Goal: Task Accomplishment & Management: Complete application form

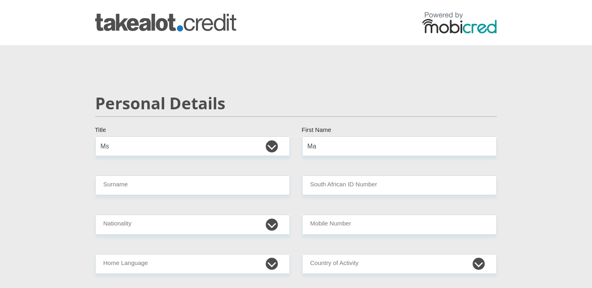
select select "Ms"
type input "Mabongi"
click at [193, 185] on input "Surname" at bounding box center [192, 185] width 195 height 20
type input "Magagula"
click at [321, 185] on input "South African ID Number" at bounding box center [399, 185] width 195 height 20
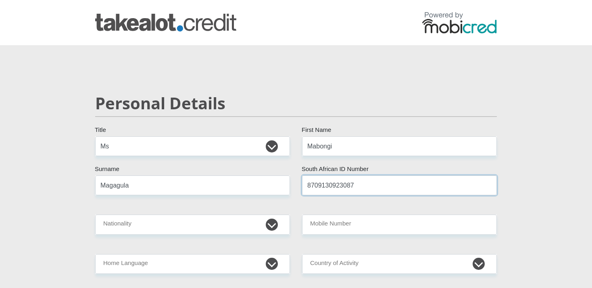
type input "8709130923087"
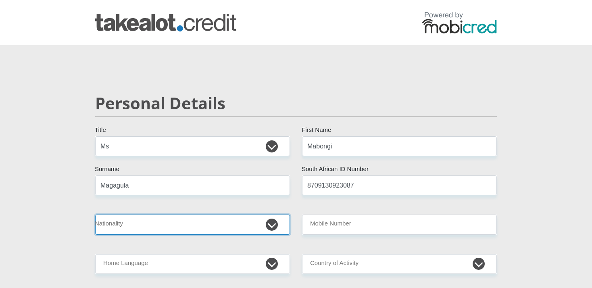
click at [95, 215] on select "[GEOGRAPHIC_DATA] [GEOGRAPHIC_DATA] [GEOGRAPHIC_DATA] [GEOGRAPHIC_DATA] [GEOGRA…" at bounding box center [192, 225] width 195 height 20
select select "ZAF"
click option "[GEOGRAPHIC_DATA]" at bounding box center [0, 0] width 0 height 0
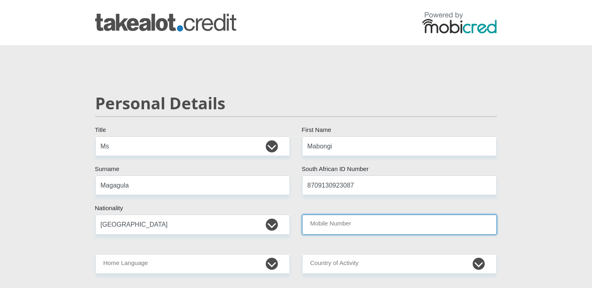
click at [327, 226] on input "Mobile Number" at bounding box center [399, 225] width 195 height 20
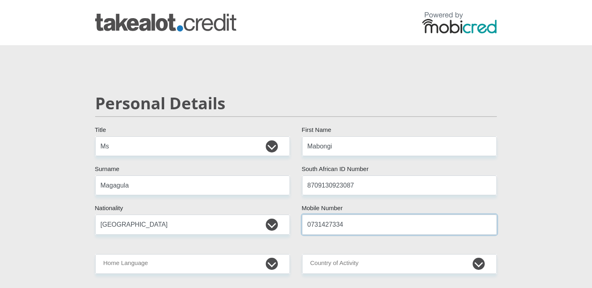
type input "0731427334"
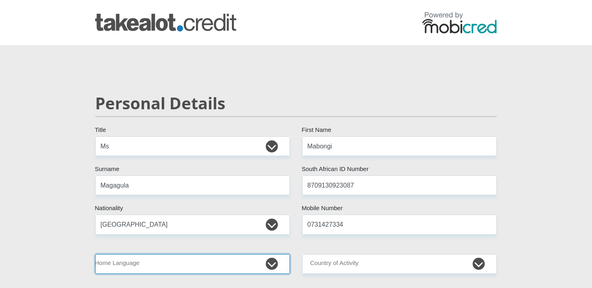
click at [95, 254] on select "Afrikaans English Sepedi South Ndebele Southern Sotho Swati Tsonga Tswana Venda…" at bounding box center [192, 264] width 195 height 20
select select "[DATE]"
click option "Zulu" at bounding box center [0, 0] width 0 height 0
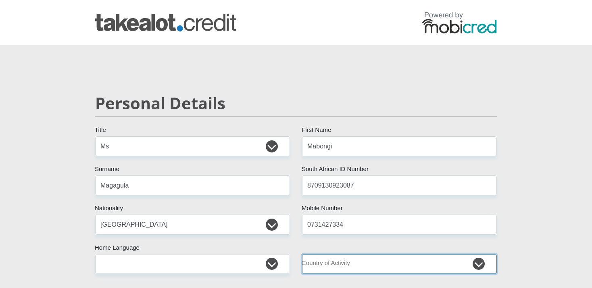
select select "ZAF"
click option "[GEOGRAPHIC_DATA]" at bounding box center [0, 0] width 0 height 0
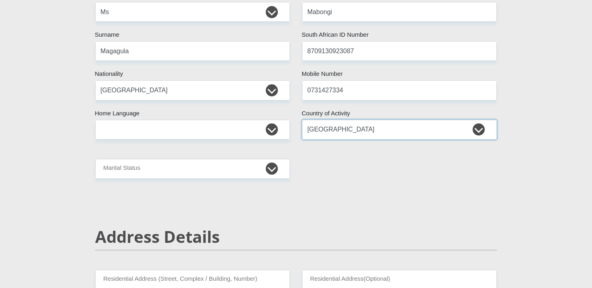
scroll to position [137, 0]
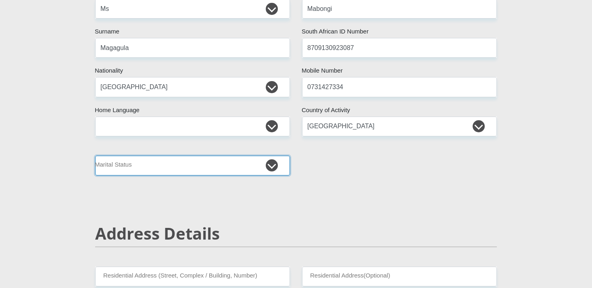
click at [95, 156] on select "Married ANC Single Divorced Widowed Married COP or Customary Law" at bounding box center [192, 166] width 195 height 20
select select "2"
click option "Single" at bounding box center [0, 0] width 0 height 0
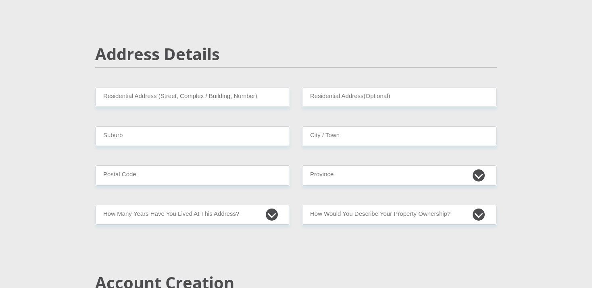
scroll to position [320, 0]
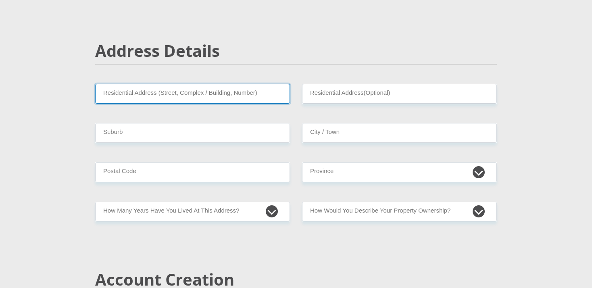
click at [162, 95] on input "Residential Address (Street, Complex / Building, Number)" at bounding box center [192, 94] width 195 height 20
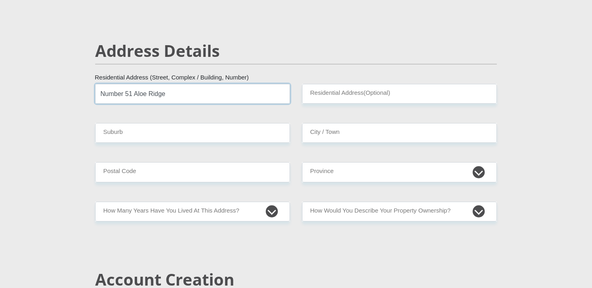
type input "Number 51 Aloe Ridge"
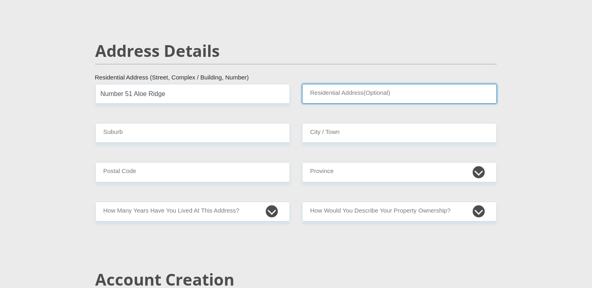
click at [331, 93] on input "Residential Address(Optional)" at bounding box center [399, 94] width 195 height 20
type input "Block 3"
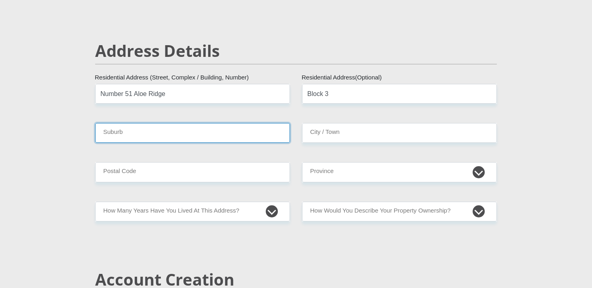
click at [164, 133] on input "Suburb" at bounding box center [192, 133] width 195 height 20
type input "Westgate"
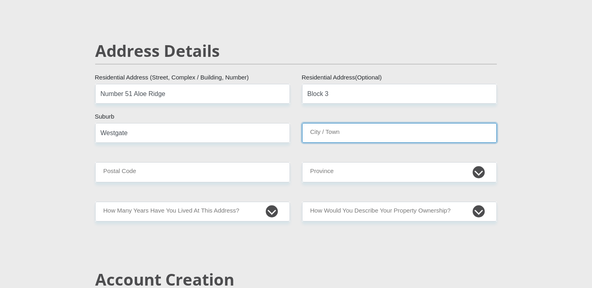
click at [314, 133] on input "City / Town" at bounding box center [399, 133] width 195 height 20
type input "Pietermaritzburg"
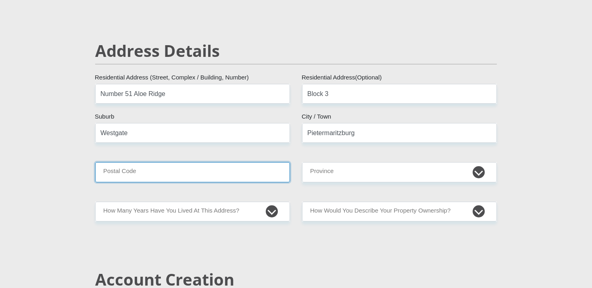
click at [152, 173] on input "Postal Code" at bounding box center [192, 172] width 195 height 20
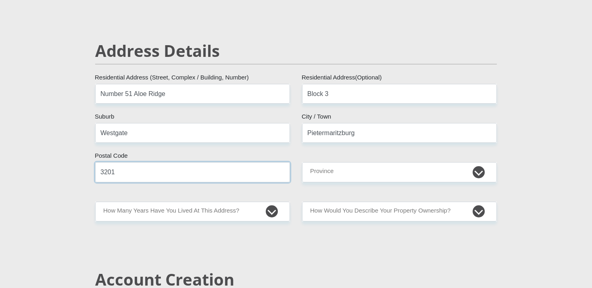
type input "3201"
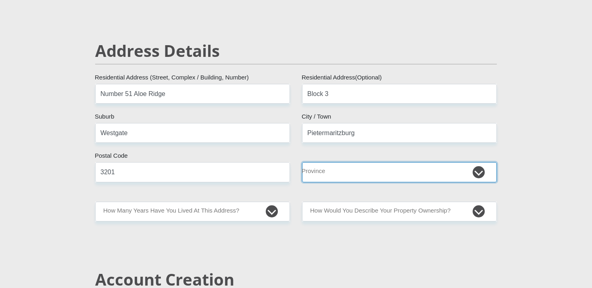
click at [302, 162] on select "Eastern Cape Free State [GEOGRAPHIC_DATA] [GEOGRAPHIC_DATA][DATE] [GEOGRAPHIC_D…" at bounding box center [399, 172] width 195 height 20
select select "[GEOGRAPHIC_DATA][DATE]"
click option "[GEOGRAPHIC_DATA][DATE]" at bounding box center [0, 0] width 0 height 0
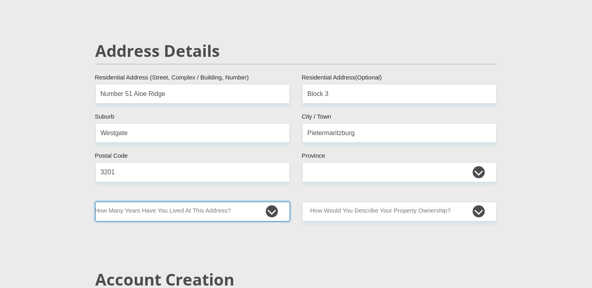
click at [95, 202] on select "less than 1 year 1-3 years 3-5 years 5+ years" at bounding box center [192, 212] width 195 height 20
select select "5"
click option "5+ years" at bounding box center [0, 0] width 0 height 0
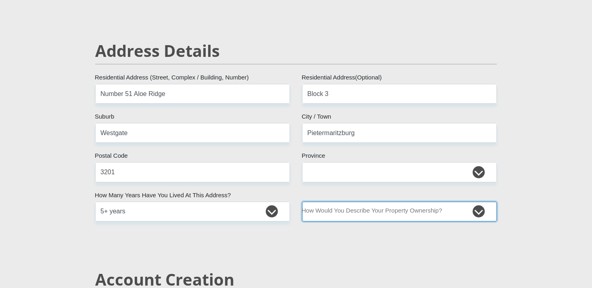
click at [302, 202] on select "Owned Rented Family Owned Company Dwelling" at bounding box center [399, 212] width 195 height 20
select select "parents"
click option "Family Owned" at bounding box center [0, 0] width 0 height 0
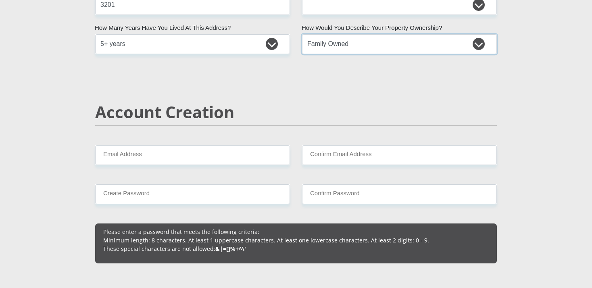
scroll to position [518, 0]
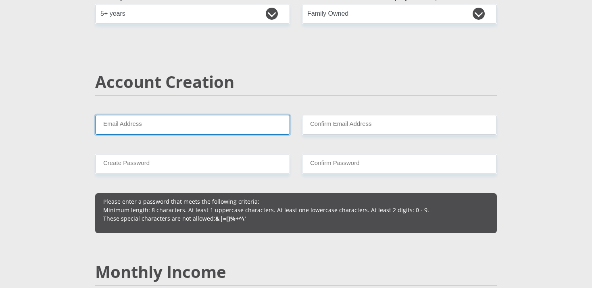
click at [158, 127] on input "Email Address" at bounding box center [192, 125] width 195 height 20
type input "[EMAIL_ADDRESS][DOMAIN_NAME]"
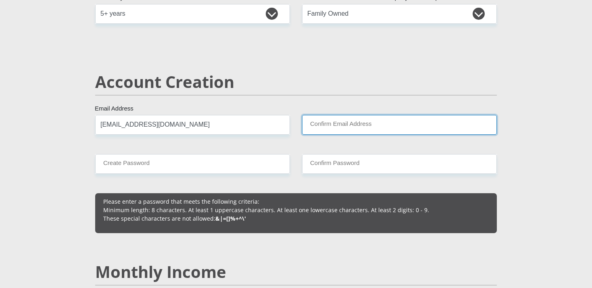
click at [320, 121] on input "Confirm Email Address" at bounding box center [399, 125] width 195 height 20
type input "[EMAIL_ADDRESS][DOMAIN_NAME]"
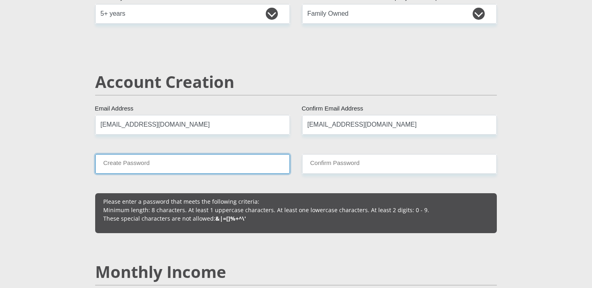
click at [164, 164] on input "Create Password" at bounding box center [192, 164] width 195 height 20
type input "Awande@2008"
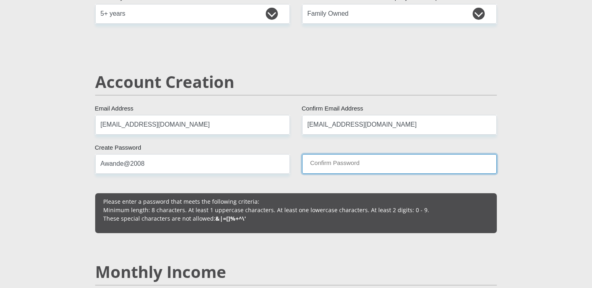
click at [318, 163] on input "Confirm Password" at bounding box center [399, 164] width 195 height 20
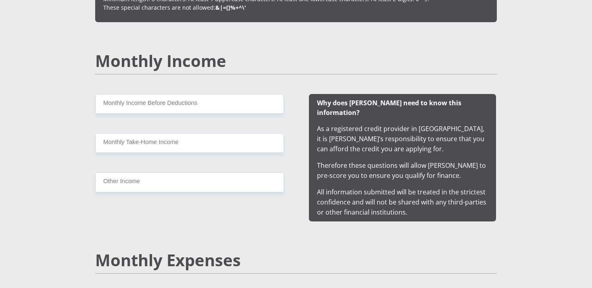
scroll to position [768, 0]
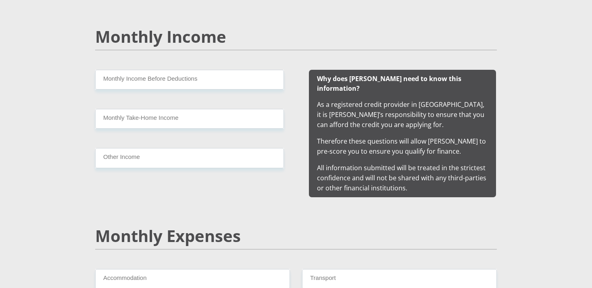
type input "Password@2008"
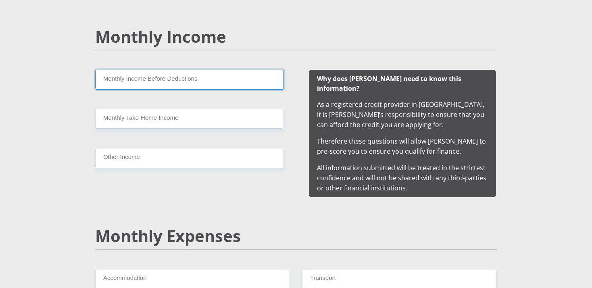
click at [165, 81] on input "Monthly Income Before Deductions" at bounding box center [189, 80] width 189 height 20
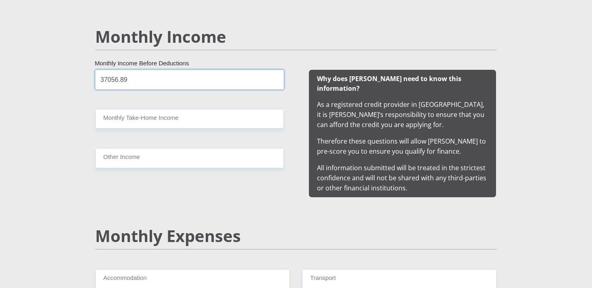
type input "37056.89"
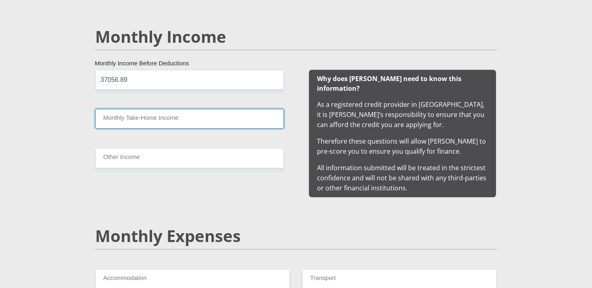
click at [128, 118] on input "Monthly Take-Home Income" at bounding box center [189, 119] width 189 height 20
type input "23830.75"
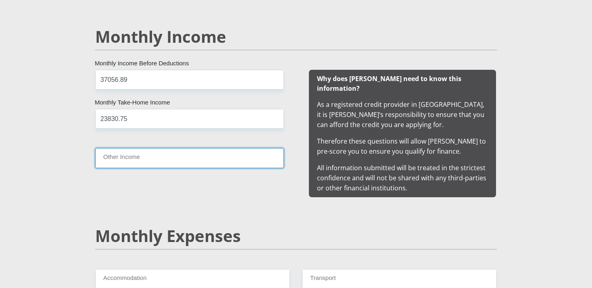
click at [120, 157] on input "Other Income" at bounding box center [189, 158] width 189 height 20
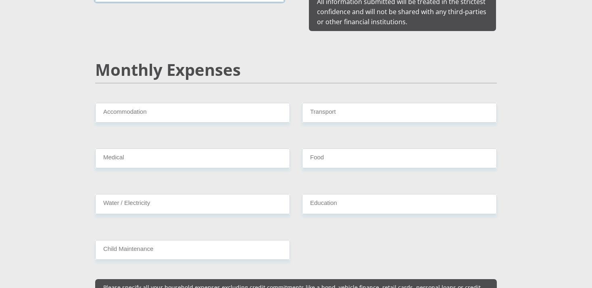
scroll to position [939, 0]
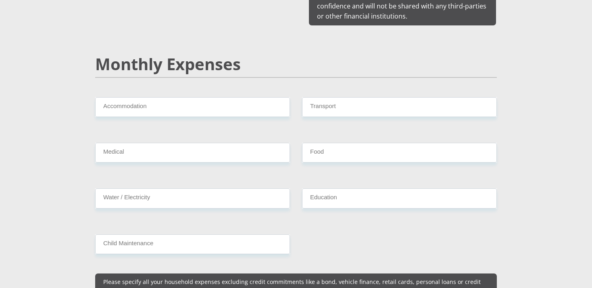
type input "18000"
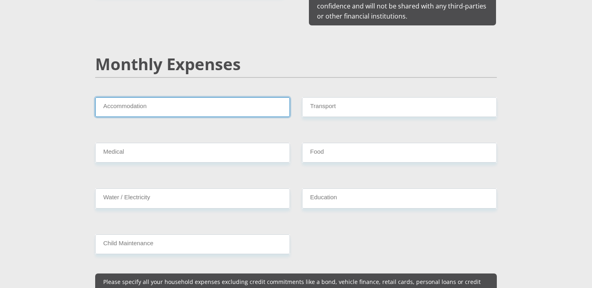
click at [168, 97] on input "Accommodation" at bounding box center [192, 107] width 195 height 20
type input "00"
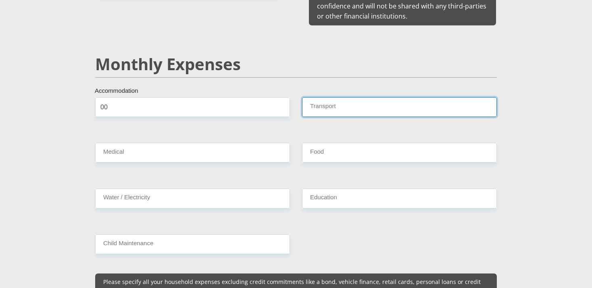
click at [315, 97] on input "Transport" at bounding box center [399, 107] width 195 height 20
type input "00"
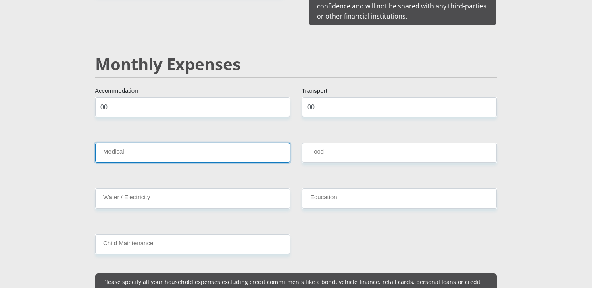
click at [158, 143] on input "Medical" at bounding box center [192, 153] width 195 height 20
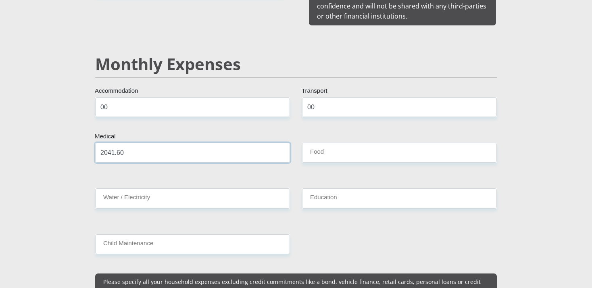
type input "2041.60"
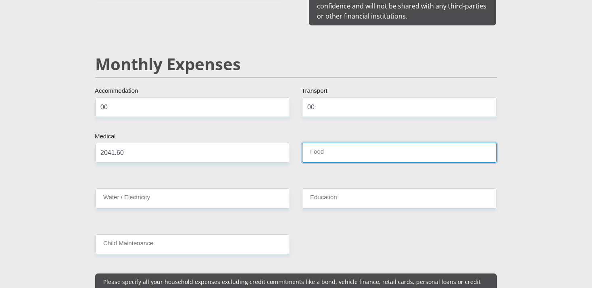
click at [320, 143] on input "Food" at bounding box center [399, 153] width 195 height 20
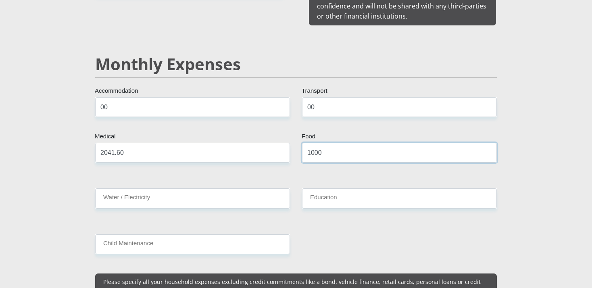
type input "1000"
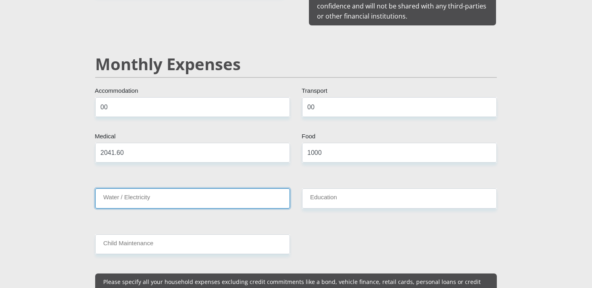
click at [108, 190] on input "Water / Electricity" at bounding box center [192, 198] width 195 height 20
type input "00"
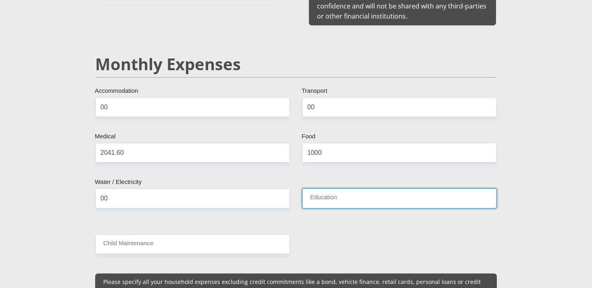
click at [313, 190] on input "Education" at bounding box center [399, 198] width 195 height 20
type input "00"
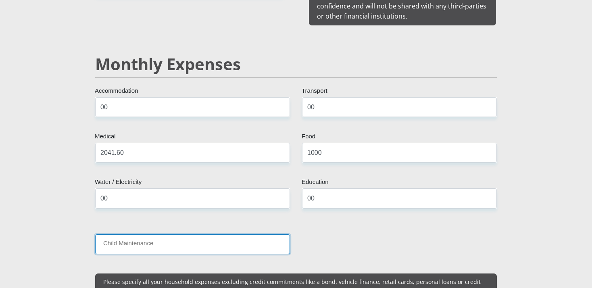
click at [204, 234] on input "Child Maintenance" at bounding box center [192, 244] width 195 height 20
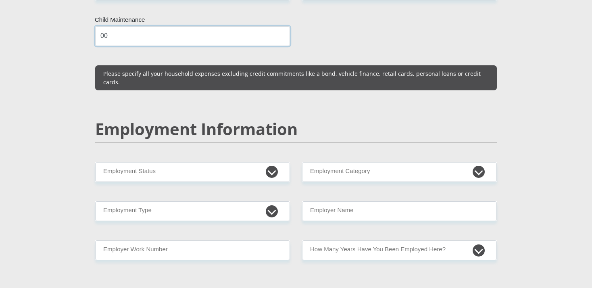
scroll to position [1150, 0]
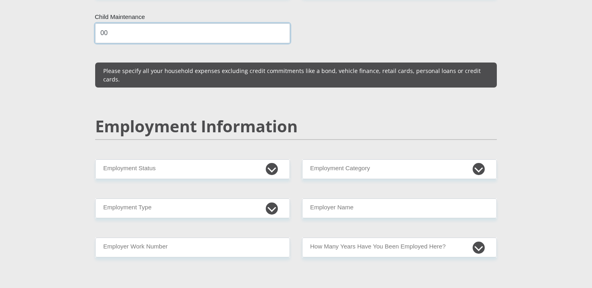
type input "00"
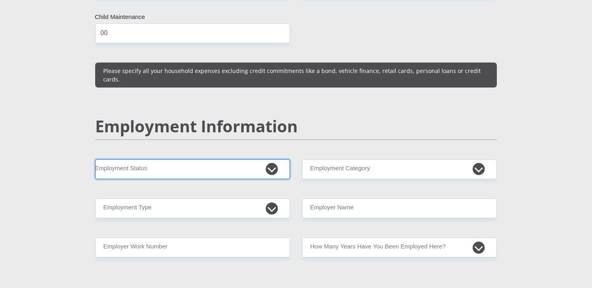
click at [95, 159] on select "Permanent/Full-time Part-time/Casual [DEMOGRAPHIC_DATA] Worker Self-Employed Ho…" at bounding box center [192, 169] width 195 height 20
select select "1"
click option "Permanent/Full-time" at bounding box center [0, 0] width 0 height 0
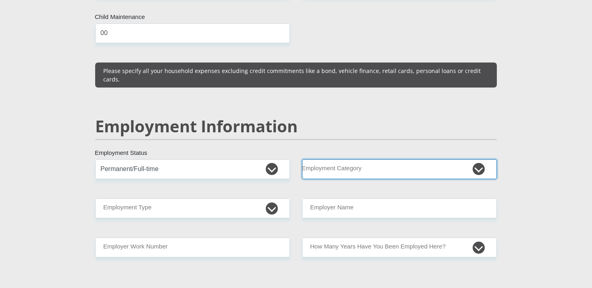
click at [302, 159] on select "AGRICULTURE ALCOHOL & TOBACCO CONSTRUCTION MATERIALS METALLURGY EQUIPMENT FOR R…" at bounding box center [399, 169] width 195 height 20
select select "23"
click option "POLITICAL ORGANIZATIONS" at bounding box center [0, 0] width 0 height 0
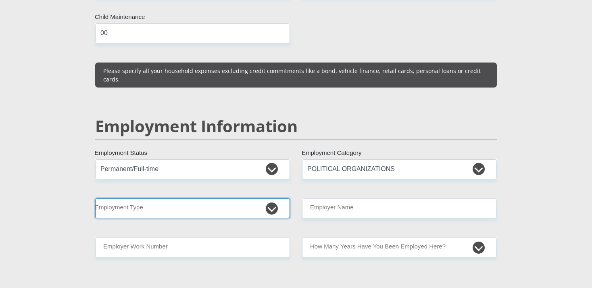
select select "Office Staff/Clerk"
click option "Office Staff/Clerk" at bounding box center [0, 0] width 0 height 0
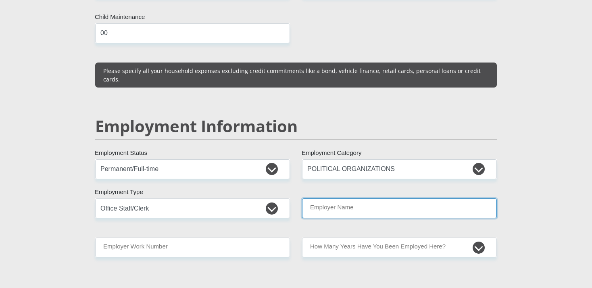
click at [352, 198] on input "Employer Name" at bounding box center [399, 208] width 195 height 20
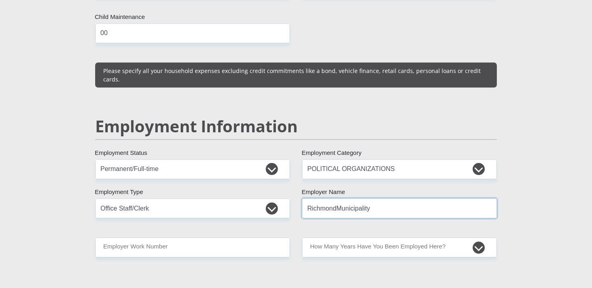
type input "RichmondMunicipality"
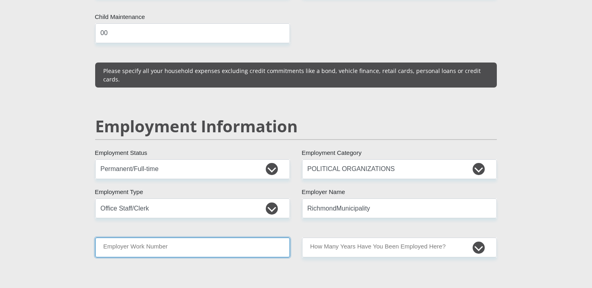
click at [213, 237] on input "Employer Work Number" at bounding box center [192, 247] width 195 height 20
type input "0332122155"
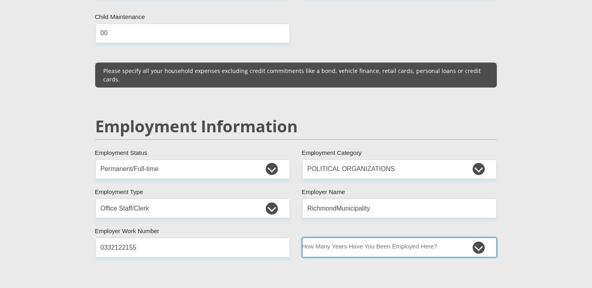
click at [302, 237] on select "less than 1 year 1-3 years 3-5 years 5+ years" at bounding box center [399, 247] width 195 height 20
select select "60"
click option "5+ years" at bounding box center [0, 0] width 0 height 0
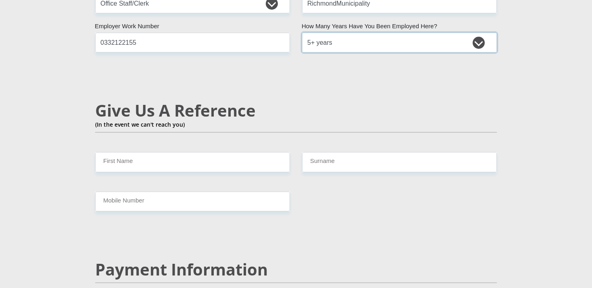
scroll to position [1379, 0]
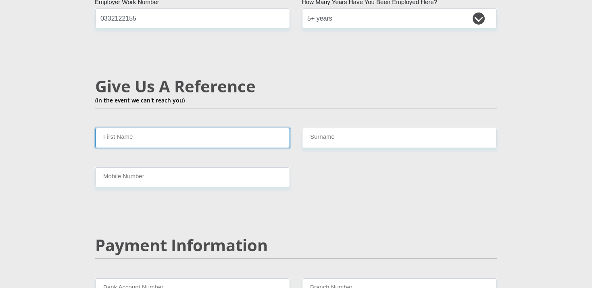
click at [138, 128] on input "First Name" at bounding box center [192, 138] width 195 height 20
type input "Amahle"
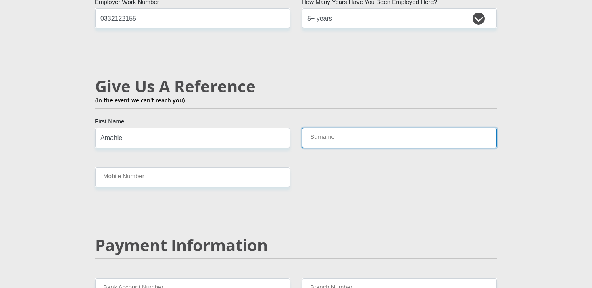
click at [329, 128] on input "Surname" at bounding box center [399, 138] width 195 height 20
type input "Mkhonza"
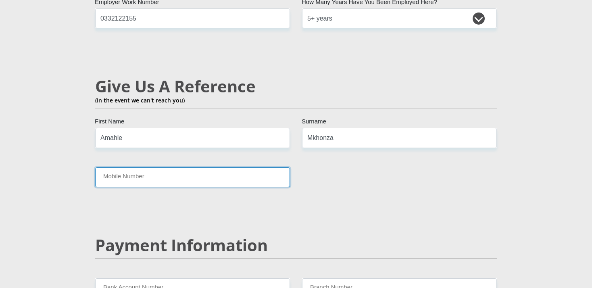
click at [136, 167] on input "Mobile Number" at bounding box center [192, 177] width 195 height 20
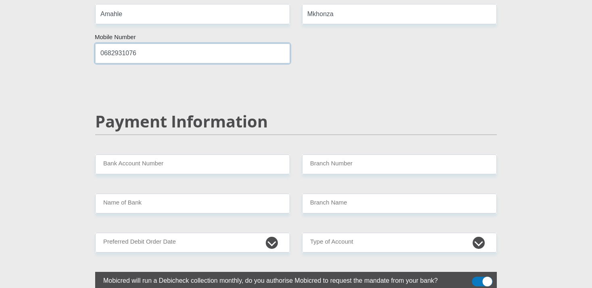
scroll to position [1512, 0]
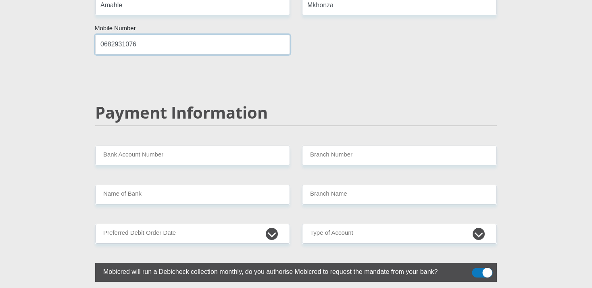
type input "0682931076"
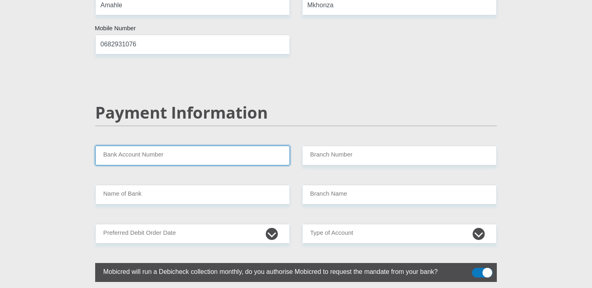
click at [113, 146] on input "Bank Account Number" at bounding box center [192, 156] width 195 height 20
type input "62901789141"
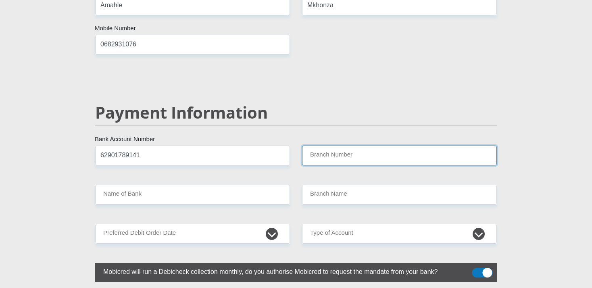
click at [323, 146] on input "Branch Number" at bounding box center [399, 156] width 195 height 20
type input "282157"
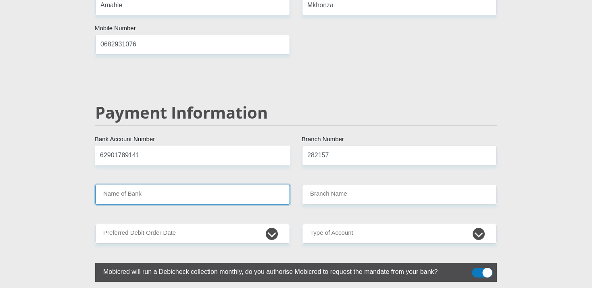
click at [135, 185] on input "Name of Bank" at bounding box center [192, 195] width 195 height 20
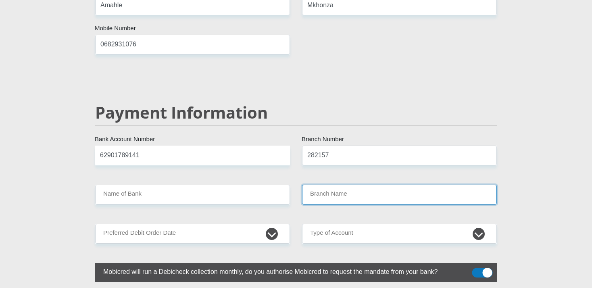
click at [327, 185] on input "Branch Name" at bounding box center [399, 195] width 195 height 20
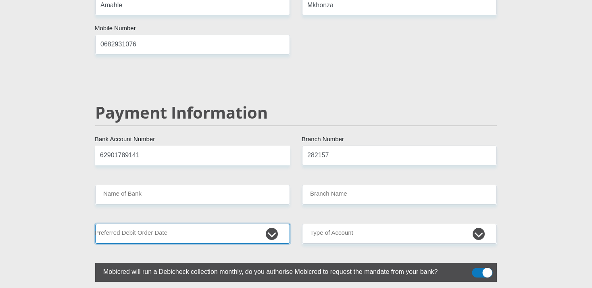
click at [95, 224] on select "1st 2nd 3rd 4th 5th 7th 18th 19th 20th 21st 22nd 23rd 24th 25th 26th 27th 28th …" at bounding box center [192, 234] width 195 height 20
select select "25"
click option "25th" at bounding box center [0, 0] width 0 height 0
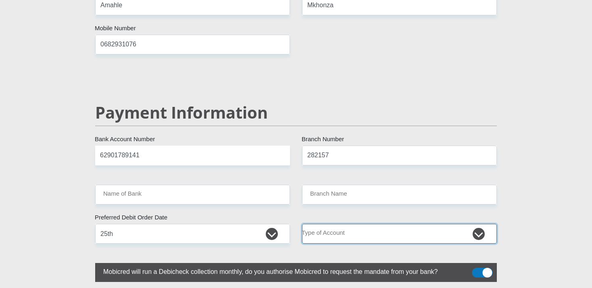
click at [302, 224] on select "Cheque Savings" at bounding box center [399, 234] width 195 height 20
select select "CUR"
click option "Cheque" at bounding box center [0, 0] width 0 height 0
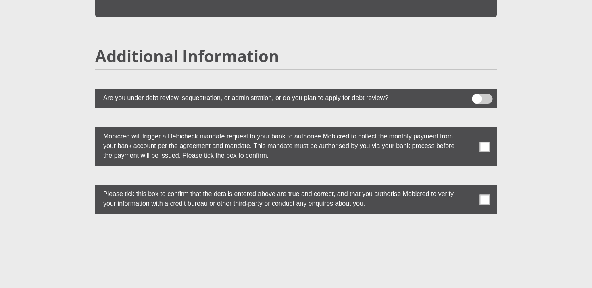
scroll to position [2199, 0]
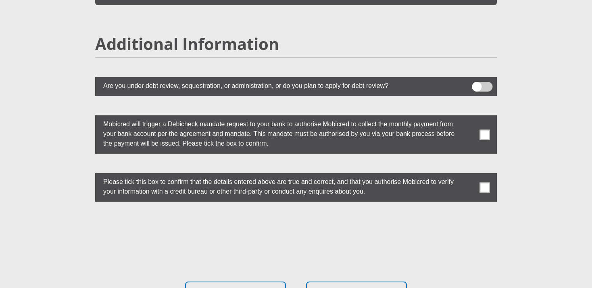
click at [485, 129] on span at bounding box center [485, 134] width 10 height 10
click at [469, 117] on input "checkbox" at bounding box center [469, 117] width 0 height 0
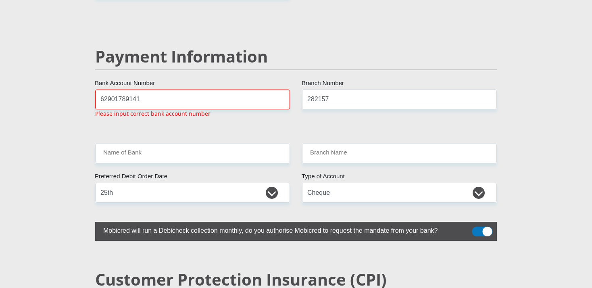
scroll to position [1577, 0]
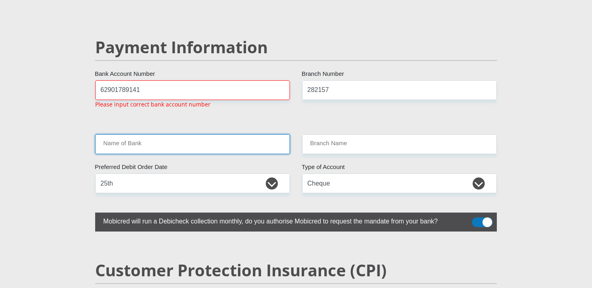
click at [142, 134] on input "Name of Bank" at bounding box center [192, 144] width 195 height 20
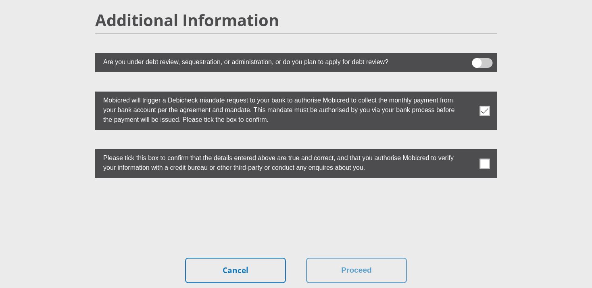
scroll to position [2307, 0]
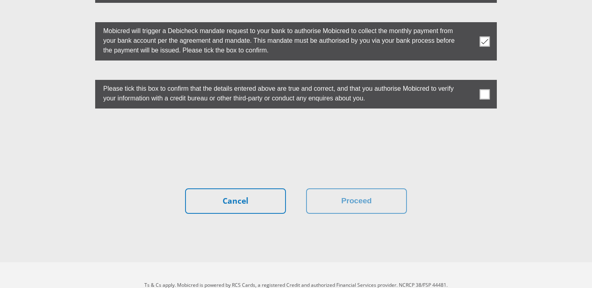
click at [485, 89] on span at bounding box center [485, 94] width 10 height 10
click at [469, 82] on input "checkbox" at bounding box center [469, 82] width 0 height 0
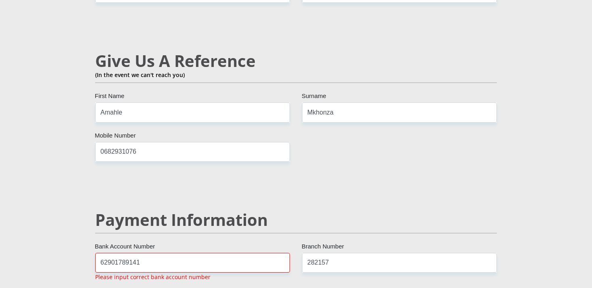
scroll to position [1414, 0]
